Goal: Task Accomplishment & Management: Manage account settings

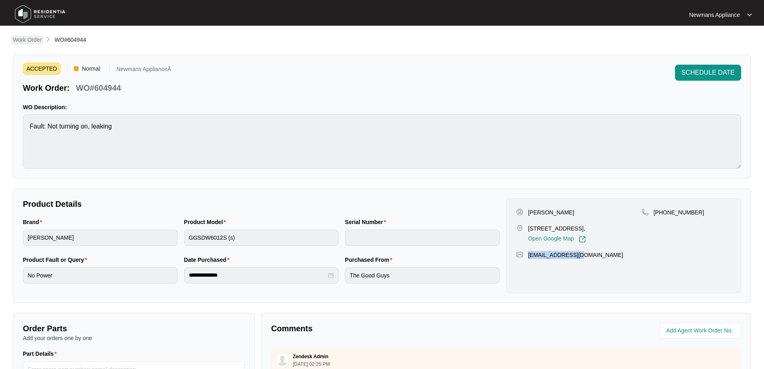
click at [26, 41] on p "Work Order" at bounding box center [27, 40] width 29 height 8
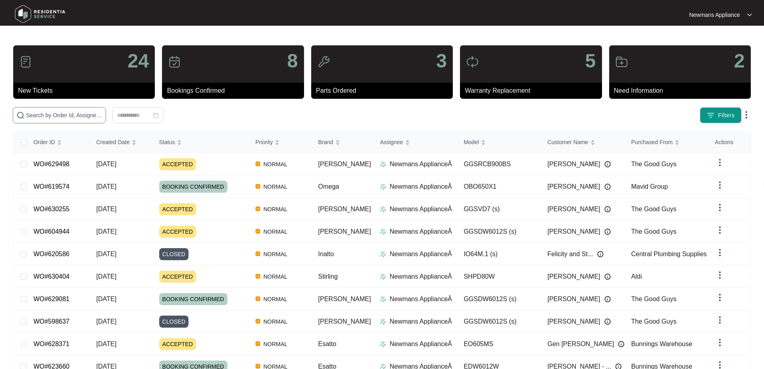
click at [102, 115] on input "text" at bounding box center [64, 115] width 76 height 9
paste input "629498"
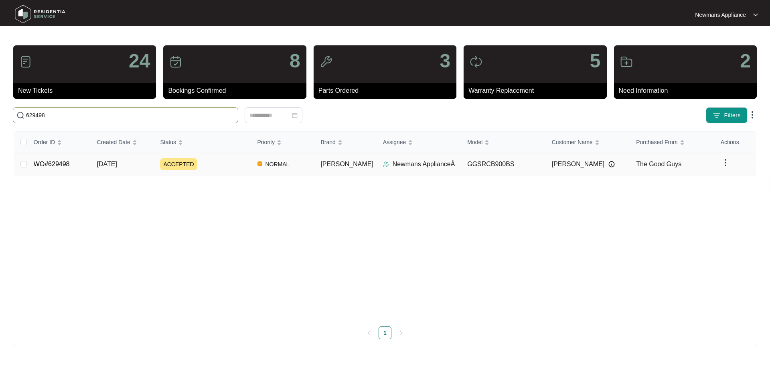
type input "629498"
click at [314, 163] on td "NORMAL" at bounding box center [282, 164] width 63 height 22
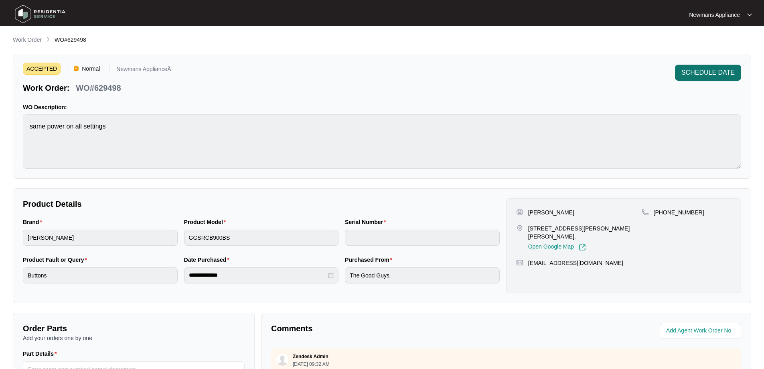
click at [695, 72] on span "SCHEDULE DATE" at bounding box center [707, 73] width 53 height 10
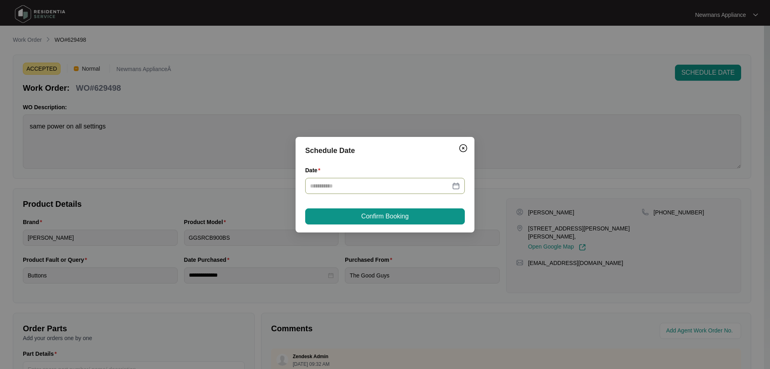
click at [457, 183] on div at bounding box center [385, 185] width 150 height 9
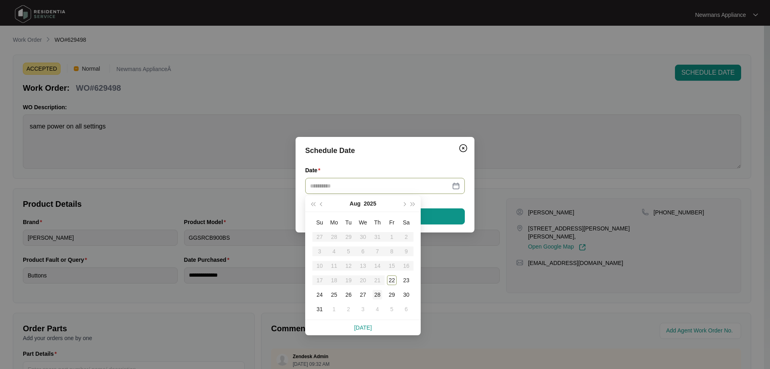
type input "**********"
click at [379, 294] on div "28" at bounding box center [378, 295] width 10 height 10
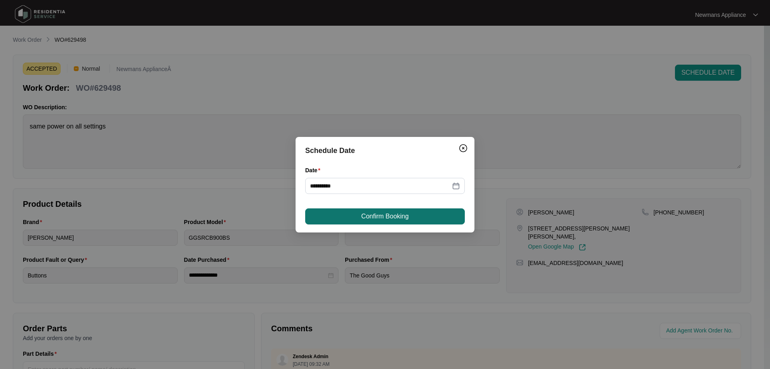
click at [375, 218] on span "Confirm Booking" at bounding box center [384, 216] width 47 height 10
